Goal: Task Accomplishment & Management: Manage account settings

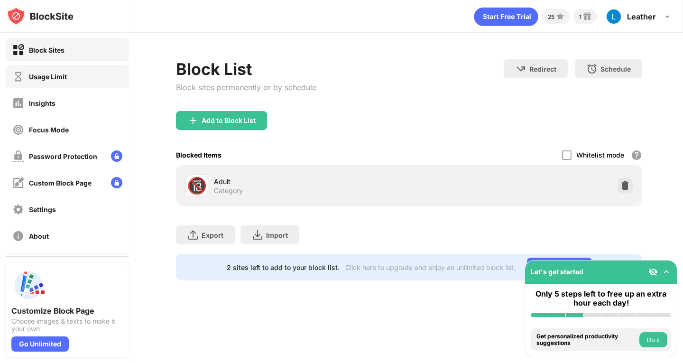
click at [62, 78] on div "Usage Limit" at bounding box center [48, 77] width 38 height 8
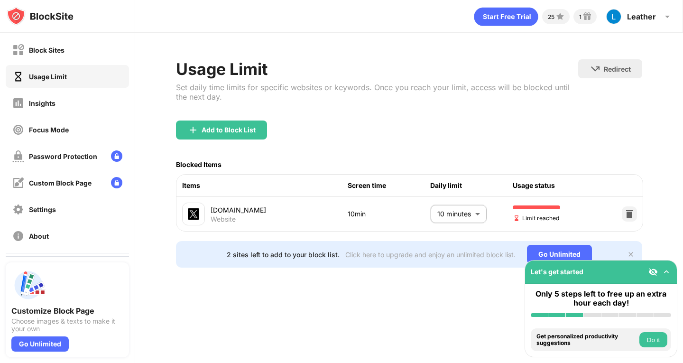
click at [473, 212] on body "Block Sites Usage Limit Insights Focus Mode Password Protection Custom Block Pa…" at bounding box center [341, 181] width 683 height 363
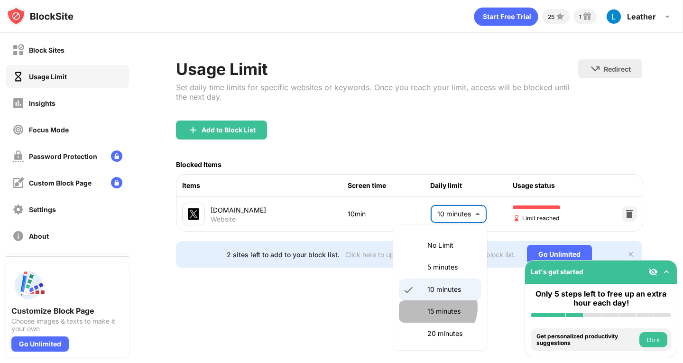
click at [435, 307] on p "15 minutes" at bounding box center [451, 311] width 48 height 10
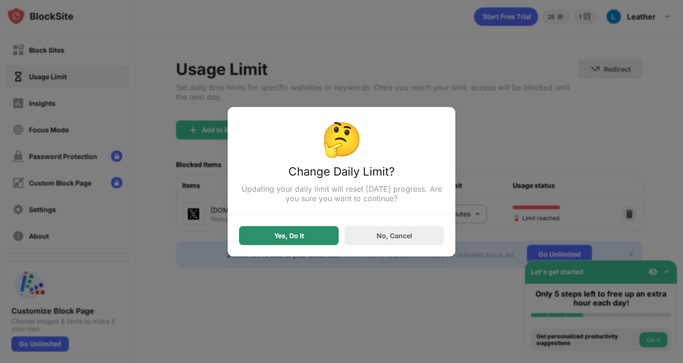
click at [284, 239] on div "Yes, Do It" at bounding box center [289, 235] width 30 height 8
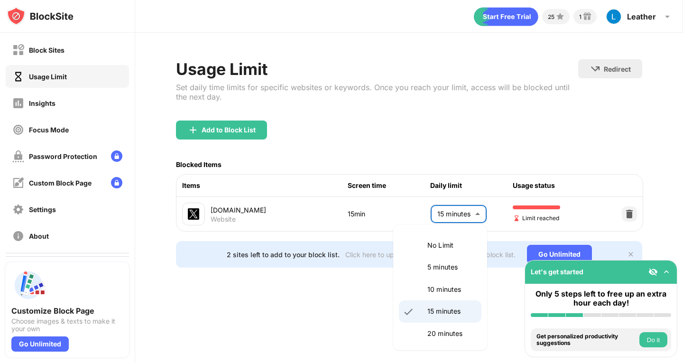
click at [441, 215] on body "Block Sites Usage Limit Insights Focus Mode Password Protection Custom Block Pa…" at bounding box center [341, 181] width 683 height 363
click at [448, 334] on p "20 minutes" at bounding box center [451, 333] width 48 height 10
type input "**"
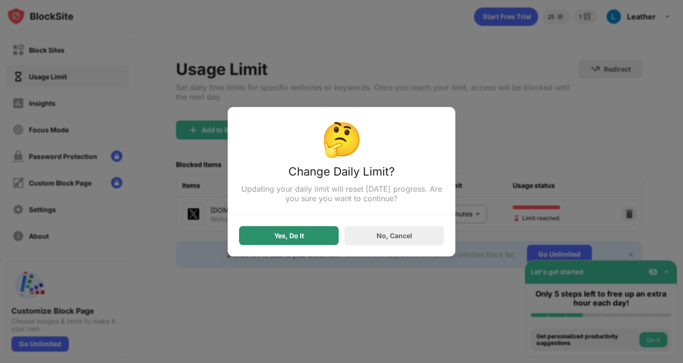
click at [286, 241] on div "Yes, Do It" at bounding box center [289, 235] width 100 height 19
